Goal: Check status: Check status

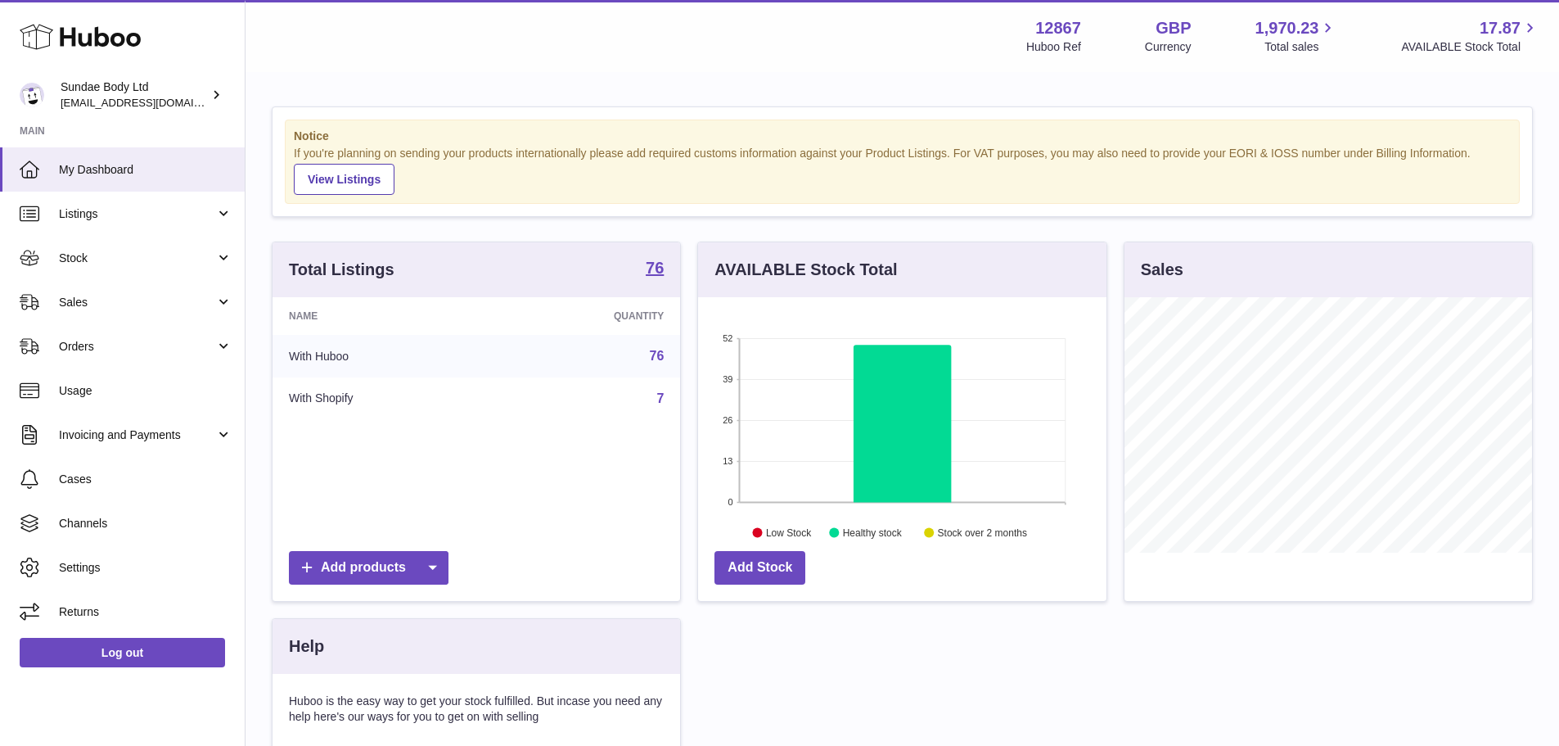
scroll to position [255, 408]
click at [151, 314] on link "Sales" at bounding box center [122, 302] width 245 height 44
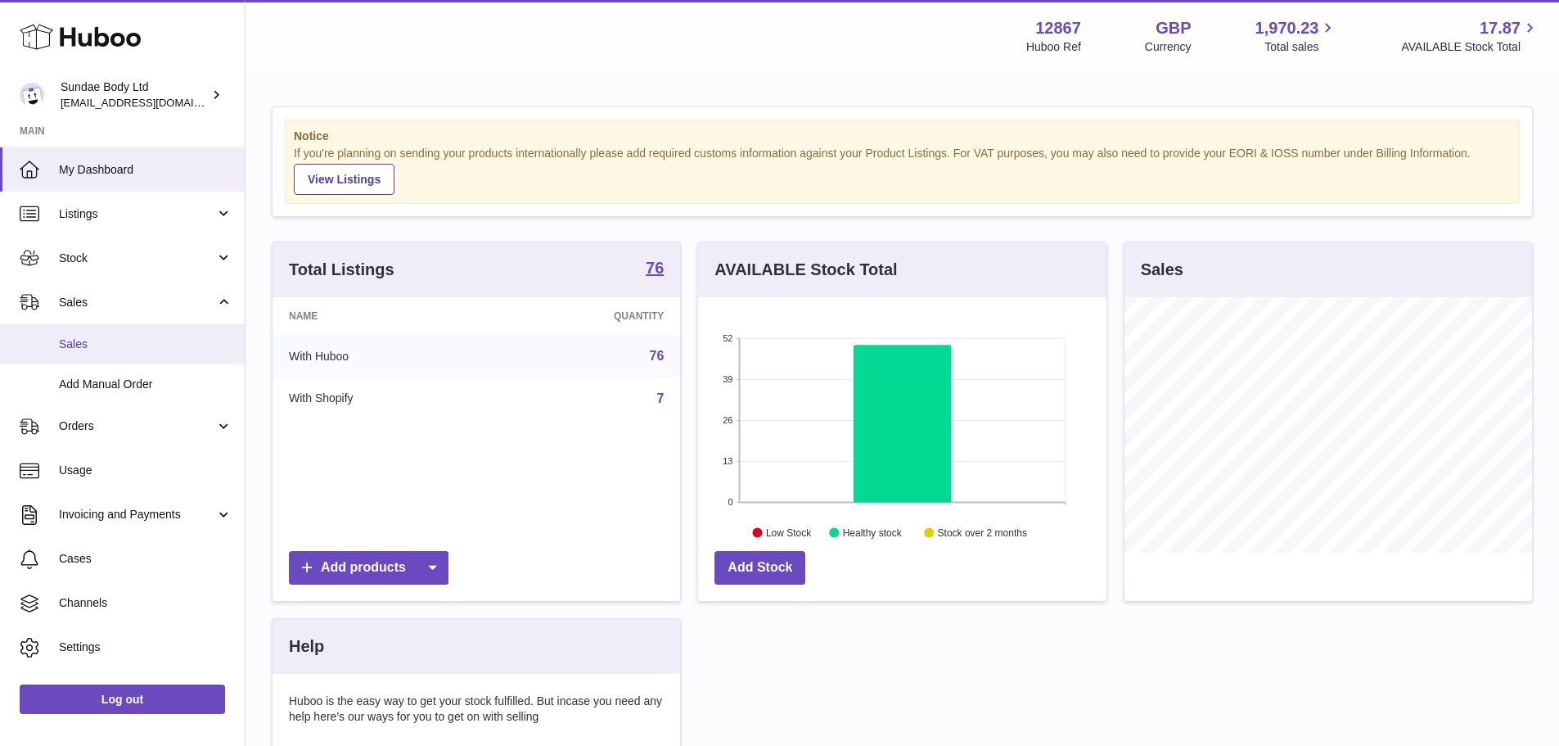
click at [147, 334] on link "Sales" at bounding box center [122, 344] width 245 height 40
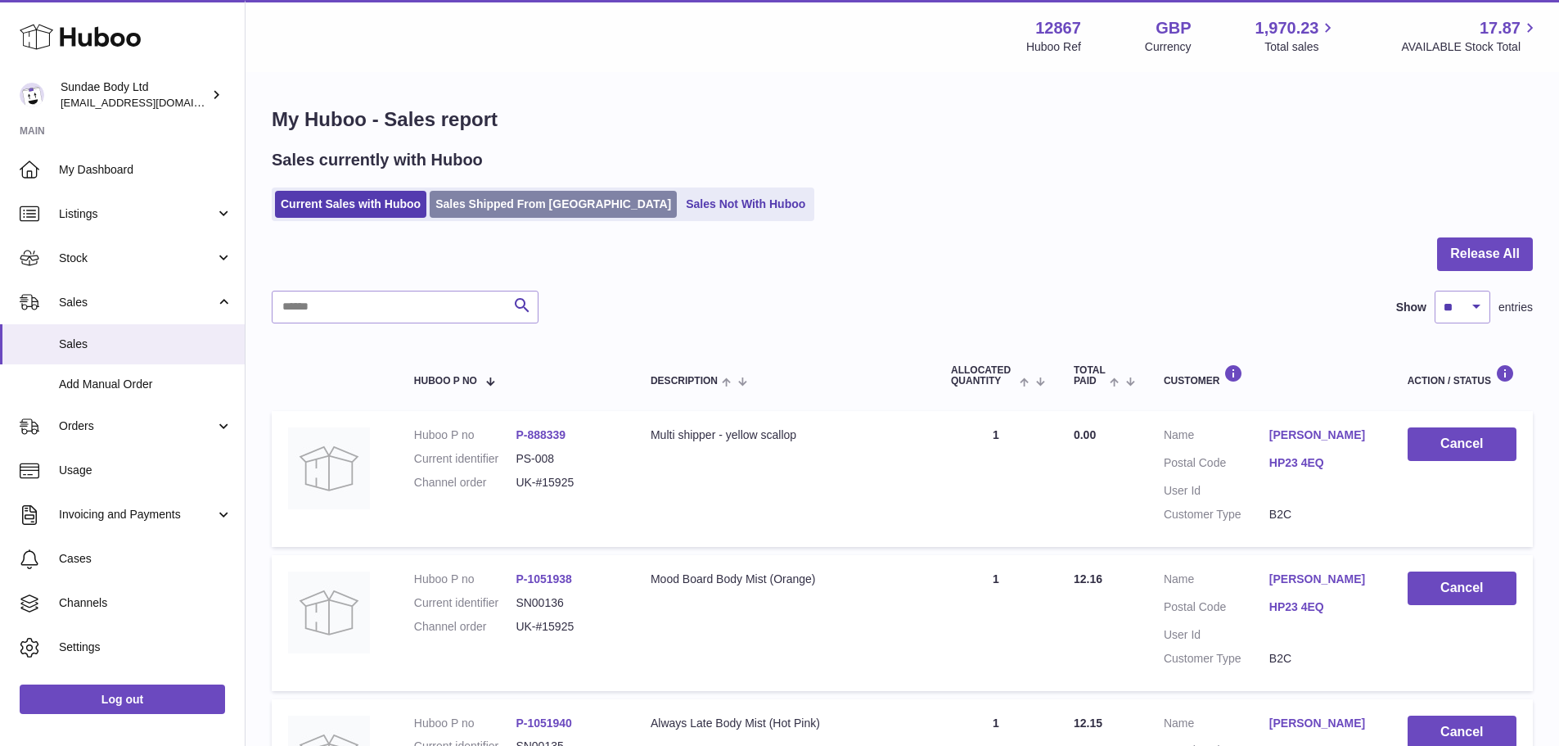
click at [523, 191] on link "Sales Shipped From [GEOGRAPHIC_DATA]" at bounding box center [553, 204] width 247 height 27
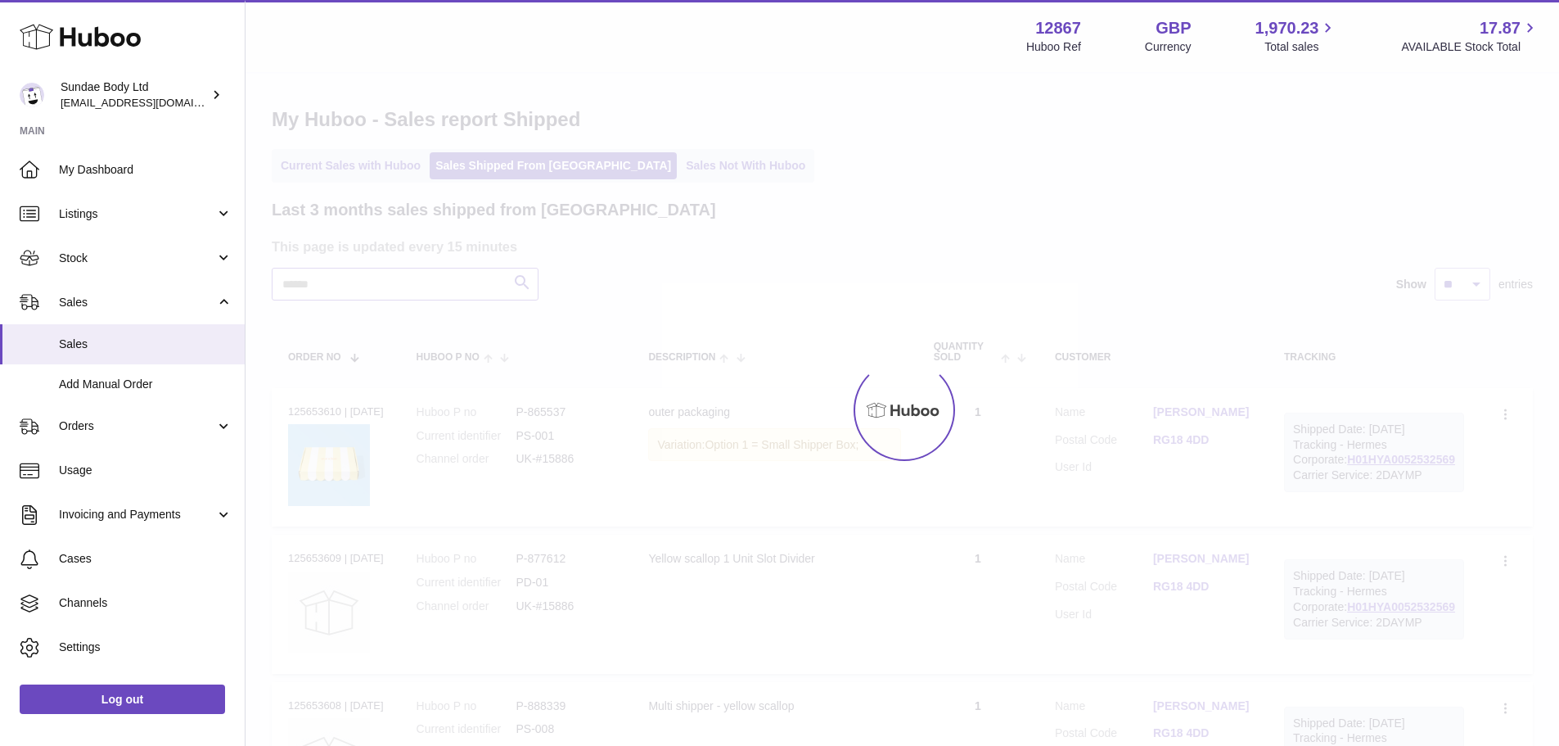
click at [441, 294] on input "text" at bounding box center [405, 284] width 267 height 33
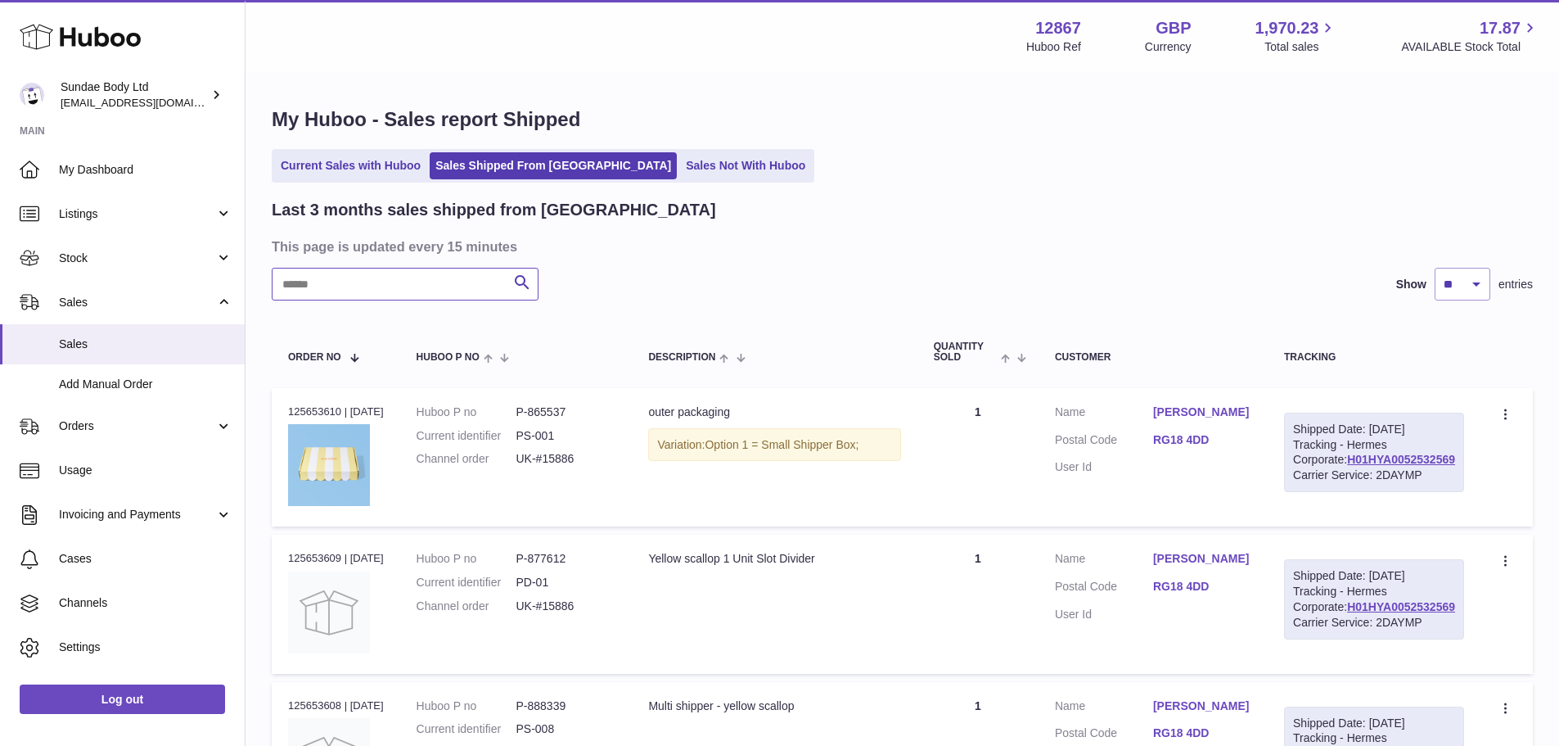
paste input "*****"
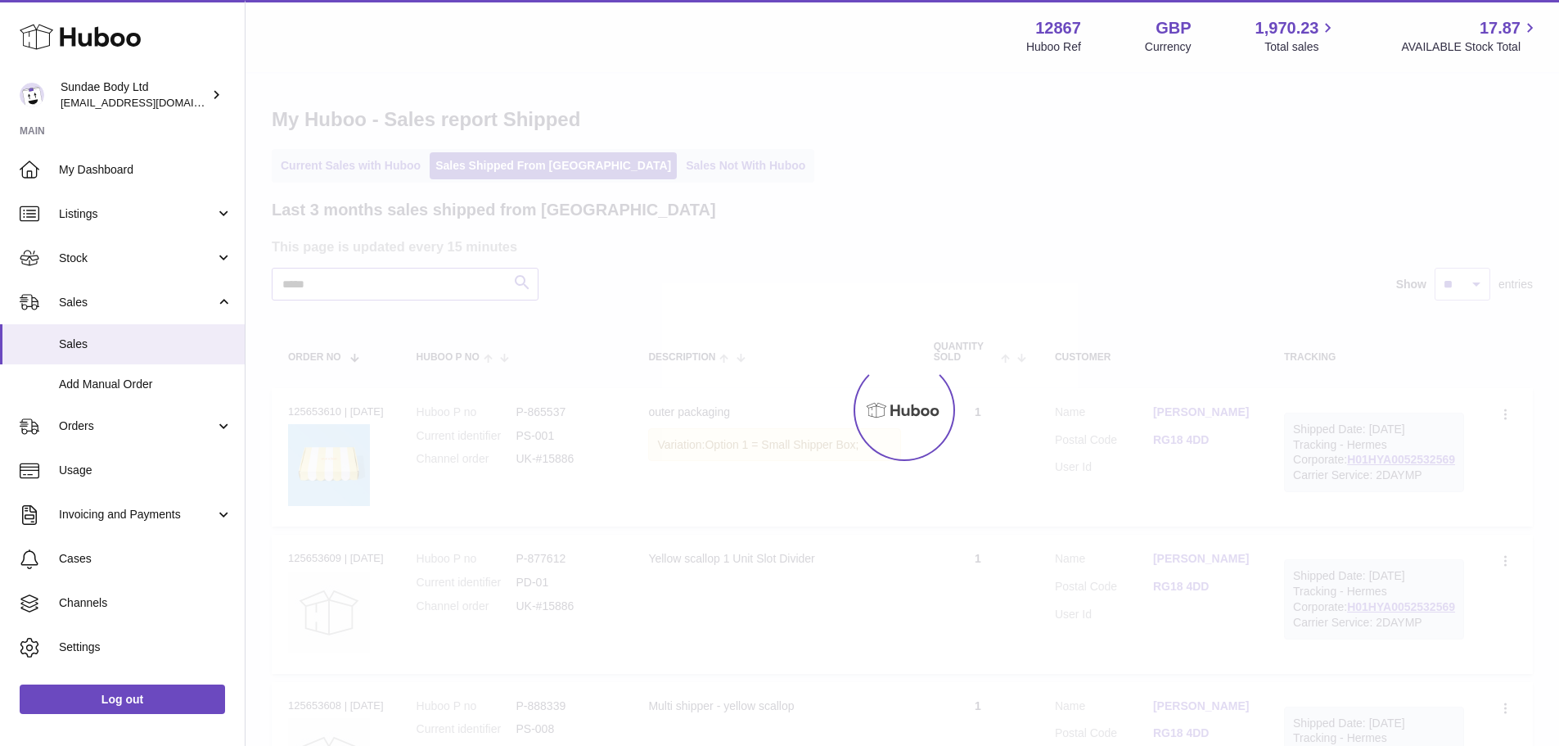
type input "*****"
click at [774, 266] on div at bounding box center [903, 410] width 1314 height 672
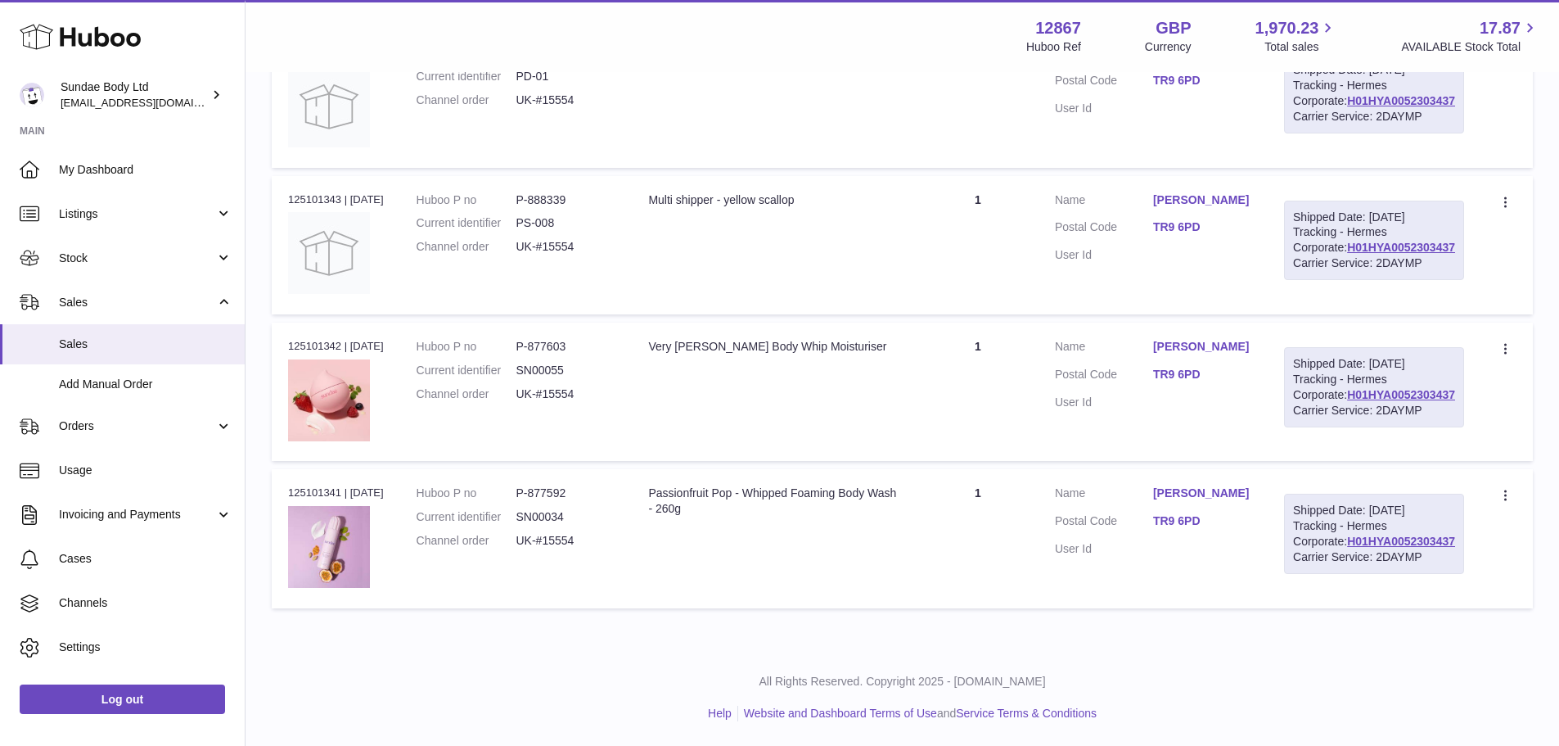
scroll to position [655, 0]
click at [314, 489] on div "Order no 125101341 | 21st Sep" at bounding box center [336, 492] width 96 height 15
copy div "125101341"
drag, startPoint x: 1191, startPoint y: 528, endPoint x: 1247, endPoint y: 528, distance: 56.5
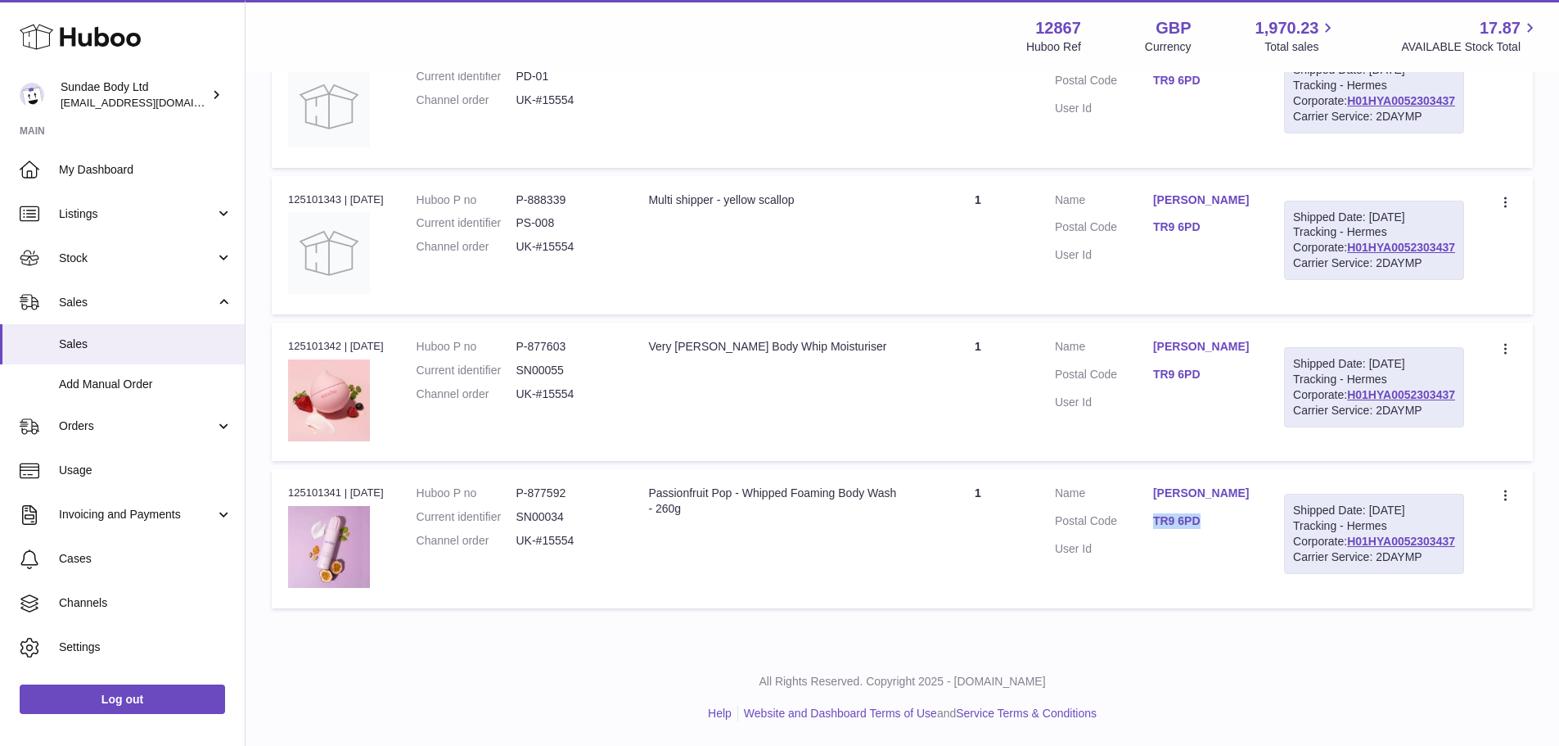
click at [1247, 528] on dd "TR9 6PD" at bounding box center [1202, 523] width 98 height 20
copy link "TR9 6PD"
click at [1383, 548] on link "H01HYA0052303437" at bounding box center [1401, 540] width 108 height 13
click at [917, 521] on td "Description Passionfruit Pop - Whipped Foaming Body Wash - 260g" at bounding box center [774, 538] width 285 height 138
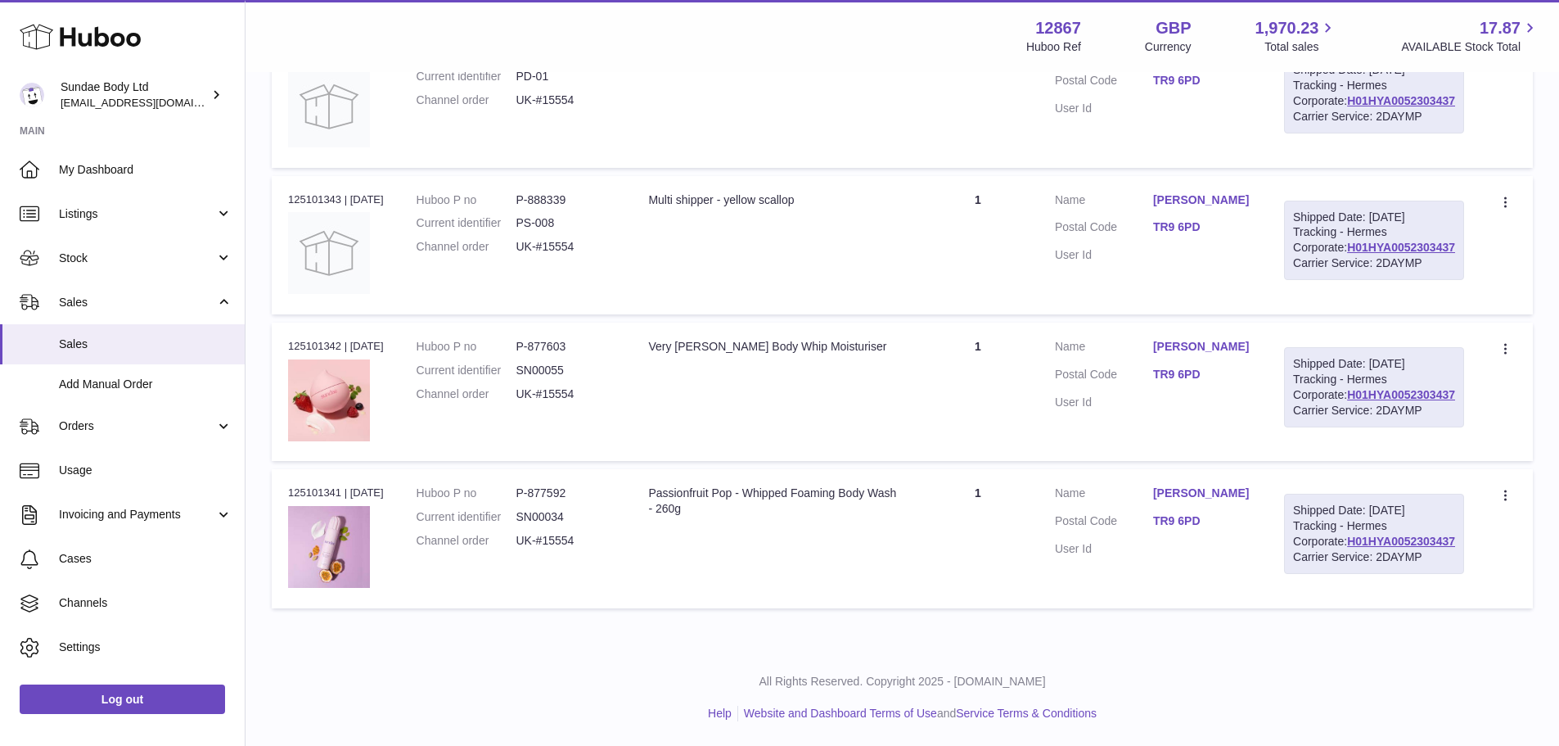
click at [563, 354] on dd "P-877603" at bounding box center [566, 347] width 100 height 16
click at [318, 354] on div "Order no 125101342 | 21st Sep" at bounding box center [336, 346] width 96 height 15
copy div "125101342"
